Goal: Task Accomplishment & Management: Use online tool/utility

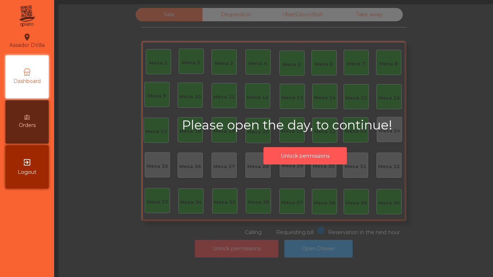
click at [307, 162] on button "Unlock permissions" at bounding box center [304, 156] width 83 height 18
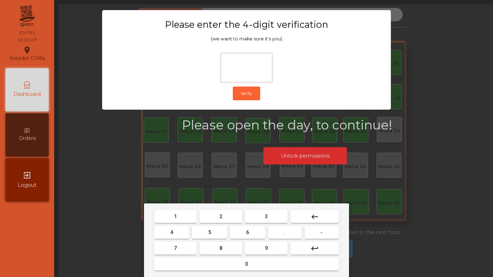
click at [221, 218] on span "2" at bounding box center [220, 216] width 3 height 6
click at [178, 233] on button "4" at bounding box center [171, 232] width 35 height 13
click at [263, 234] on button "6" at bounding box center [247, 232] width 35 height 13
click at [266, 246] on span "9" at bounding box center [266, 248] width 3 height 6
type input "****"
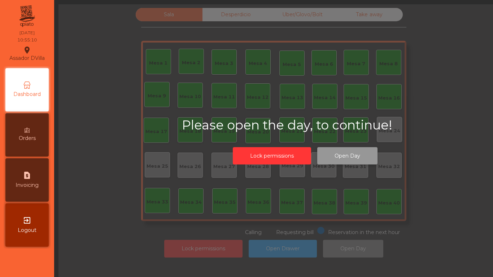
click at [335, 157] on button "Open Day" at bounding box center [347, 156] width 60 height 18
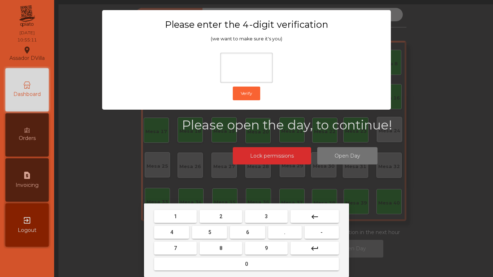
click at [221, 218] on span "2" at bounding box center [220, 216] width 3 height 6
click at [186, 230] on button "4" at bounding box center [171, 232] width 35 height 13
click at [256, 238] on button "6" at bounding box center [247, 232] width 35 height 13
click at [262, 246] on button "9" at bounding box center [266, 248] width 43 height 13
type input "****"
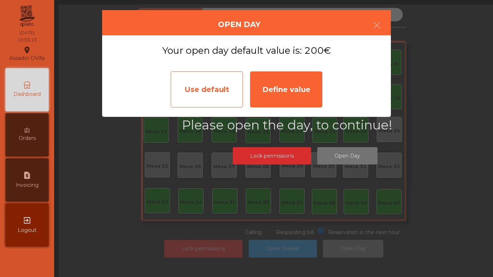
click at [220, 85] on div "Use default" at bounding box center [207, 89] width 72 height 36
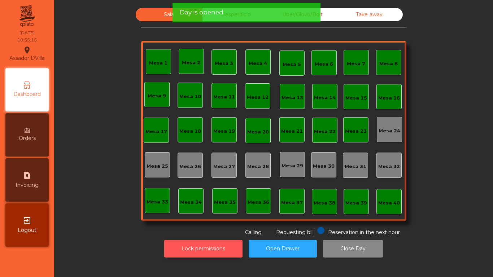
click at [223, 250] on button "Lock permissions" at bounding box center [203, 249] width 78 height 18
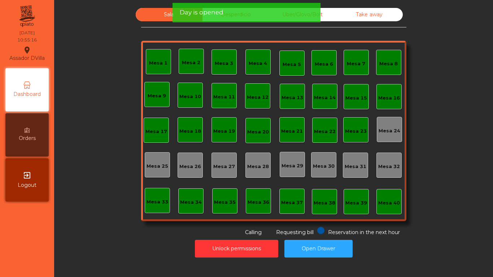
drag, startPoint x: 260, startPoint y: 12, endPoint x: 264, endPoint y: 13, distance: 4.2
click at [264, 13] on div "Day is opened" at bounding box center [246, 12] width 133 height 9
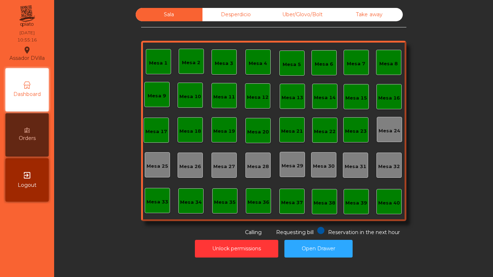
click at [261, 13] on div "Desperdicio" at bounding box center [235, 14] width 67 height 13
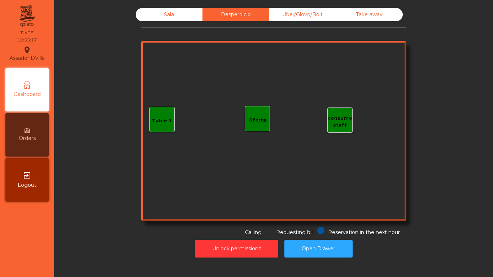
click at [287, 17] on div "Uber/Glovo/Bolt" at bounding box center [302, 14] width 67 height 13
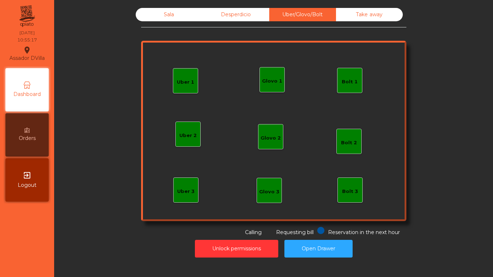
click at [352, 19] on div "Take away" at bounding box center [369, 14] width 67 height 13
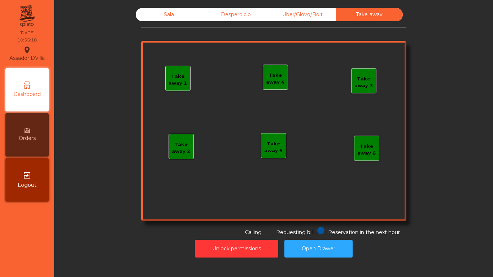
click at [182, 7] on div "Sala Desperdicio Uber/Glovo/Bolt Take away Take away 1 Take away 2 Take away 3 …" at bounding box center [273, 132] width 430 height 257
click at [182, 12] on div "Sala" at bounding box center [169, 14] width 67 height 13
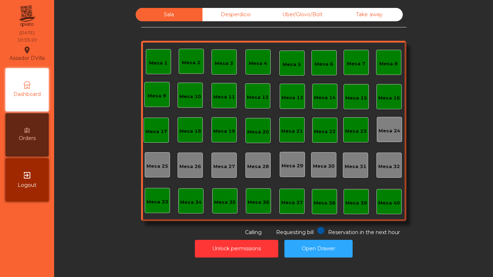
click at [445, 237] on div "Unlock permissions Open Drawer" at bounding box center [273, 248] width 419 height 25
